Goal: Transaction & Acquisition: Purchase product/service

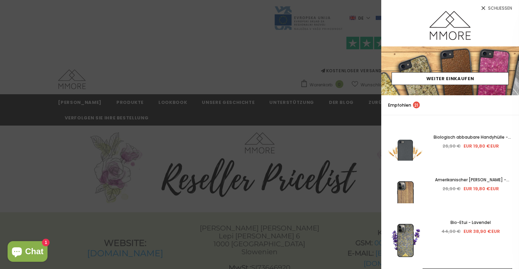
click at [495, 7] on font "Schließen" at bounding box center [500, 8] width 24 height 6
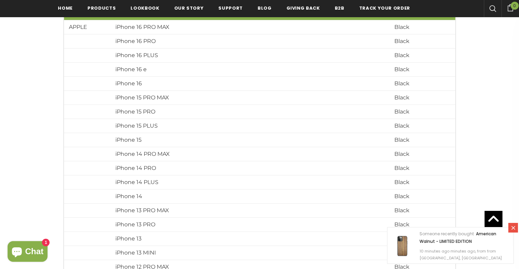
scroll to position [1264, 0]
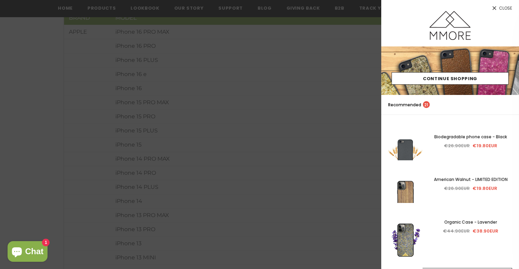
click at [507, 7] on span "Close" at bounding box center [505, 8] width 13 height 4
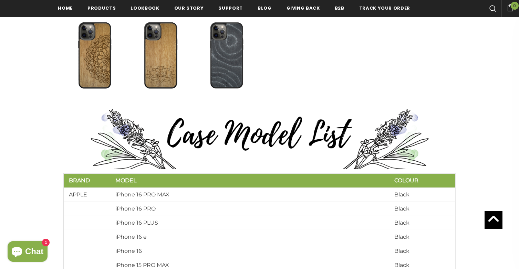
scroll to position [1092, 0]
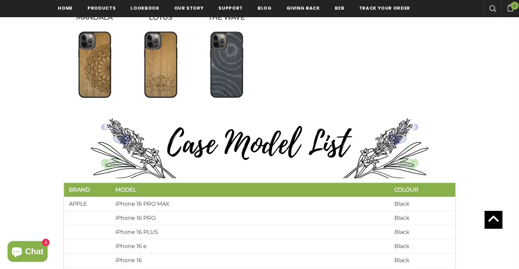
click at [97, 65] on img at bounding box center [94, 64] width 35 height 69
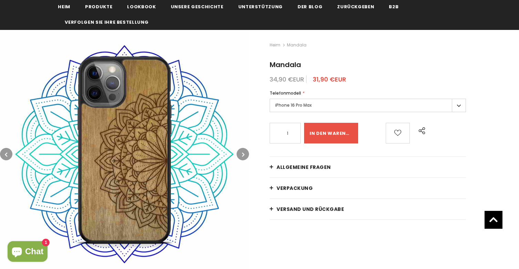
scroll to position [34, 0]
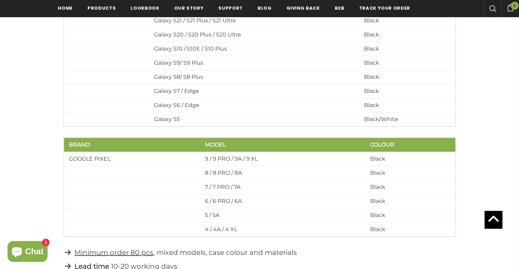
scroll to position [1850, 0]
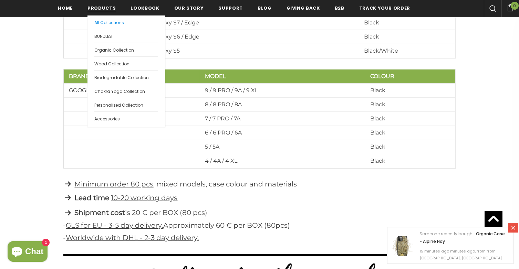
click at [105, 22] on span "All Collections" at bounding box center [109, 23] width 30 height 6
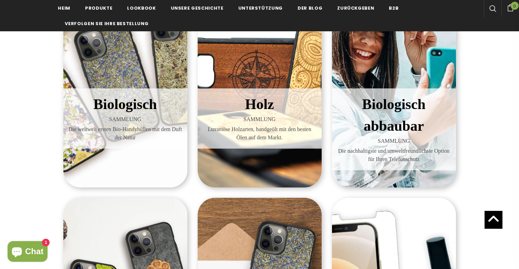
scroll to position [172, 0]
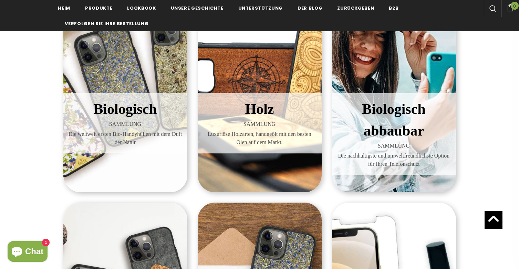
click at [262, 110] on font "Holz" at bounding box center [259, 109] width 29 height 16
